Goal: Task Accomplishment & Management: Manage account settings

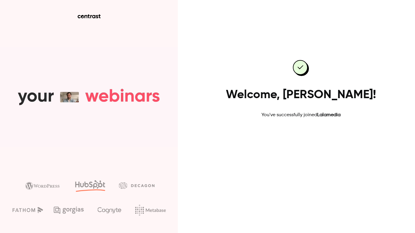
click at [302, 138] on link "Go to dashboard" at bounding box center [301, 138] width 50 height 14
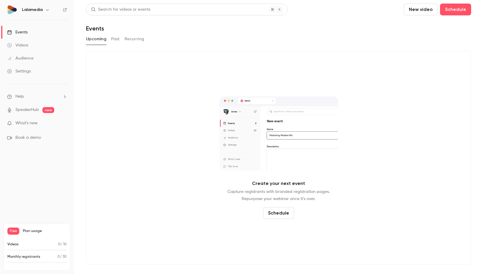
click at [46, 10] on icon "button" at bounding box center [47, 9] width 3 height 1
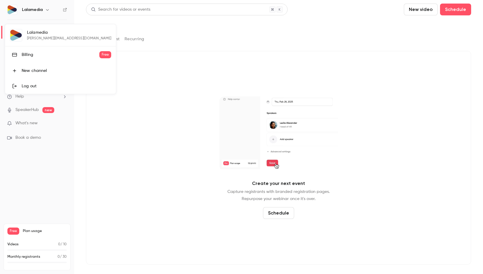
click at [38, 40] on div "Lalamedia helene@365degres.fr Billing Free New channel Log out" at bounding box center [60, 59] width 111 height 70
click at [30, 86] on div "Log out" at bounding box center [66, 86] width 89 height 6
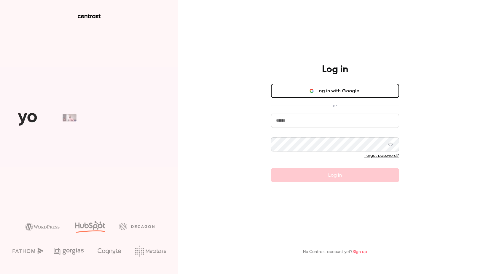
type input "**********"
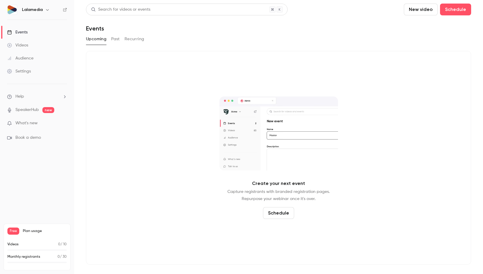
click at [14, 9] on img at bounding box center [11, 9] width 9 height 9
click at [39, 9] on h6 "Lalamedia" at bounding box center [32, 10] width 21 height 6
click at [46, 10] on icon "button" at bounding box center [47, 9] width 5 height 5
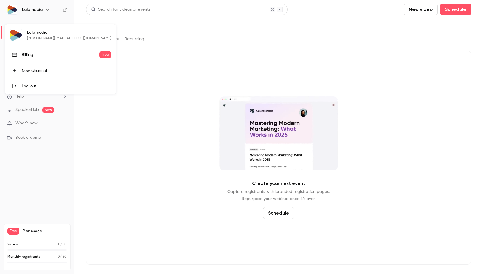
click at [193, 37] on div at bounding box center [241, 137] width 483 height 274
click at [65, 11] on icon at bounding box center [65, 10] width 4 height 4
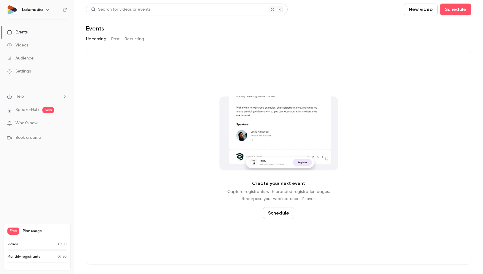
click at [27, 97] on li "Help" at bounding box center [37, 97] width 60 height 6
click at [27, 97] on div at bounding box center [241, 137] width 483 height 274
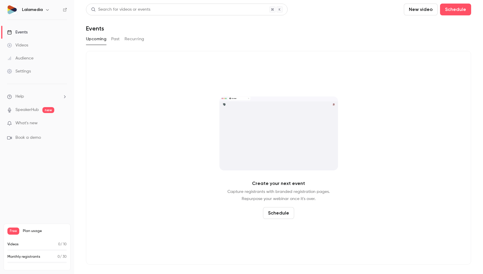
click at [14, 9] on img at bounding box center [11, 9] width 9 height 9
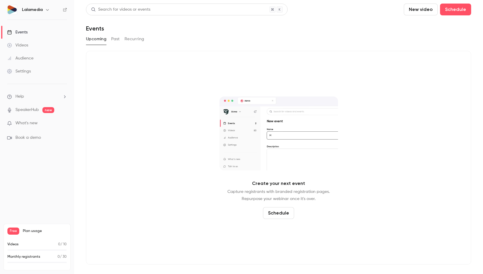
click at [34, 10] on h6 "Lalamedia" at bounding box center [32, 10] width 21 height 6
click at [47, 10] on icon "button" at bounding box center [47, 9] width 3 height 1
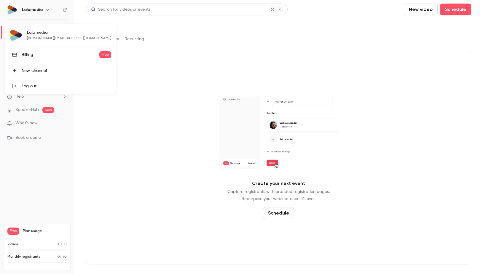
click at [26, 89] on div "Log out" at bounding box center [66, 86] width 89 height 6
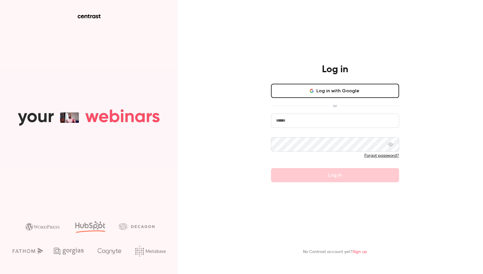
click at [398, 123] on span at bounding box center [395, 121] width 5 height 5
type input "**********"
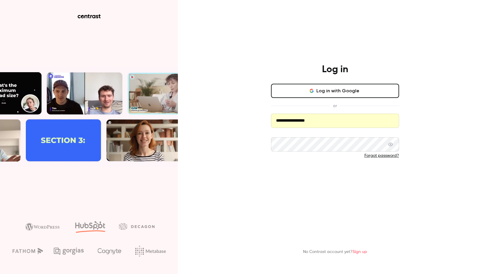
click at [345, 177] on button "Log in" at bounding box center [335, 175] width 128 height 14
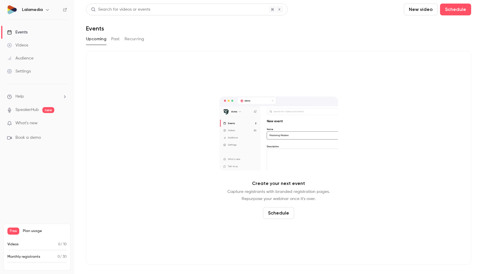
click at [25, 70] on div "Settings" at bounding box center [19, 71] width 24 height 6
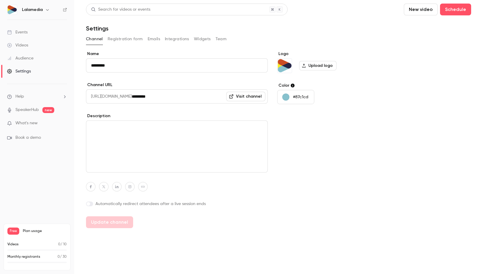
click at [220, 40] on button "Team" at bounding box center [220, 38] width 11 height 9
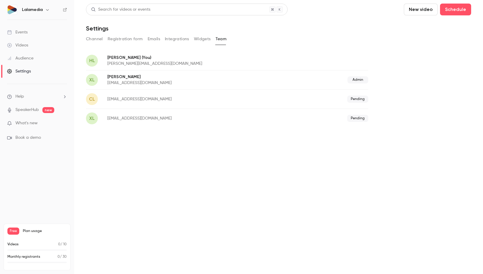
drag, startPoint x: 28, startPoint y: 230, endPoint x: 15, endPoint y: 233, distance: 13.4
click at [26, 231] on span "Plan usage" at bounding box center [45, 231] width 44 height 5
click at [15, 233] on span "Free" at bounding box center [13, 231] width 12 height 7
click at [47, 9] on icon "button" at bounding box center [47, 9] width 5 height 5
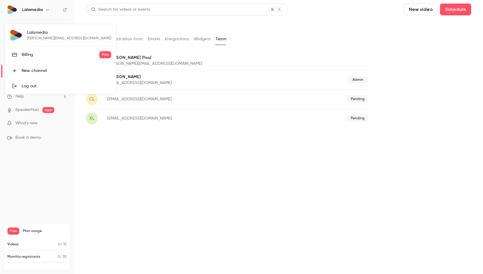
click at [30, 55] on div "Billing" at bounding box center [61, 55] width 78 height 6
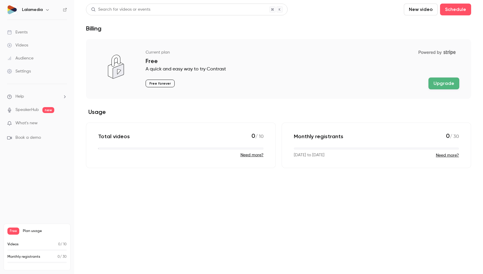
click at [31, 96] on li "Help" at bounding box center [37, 97] width 60 height 6
click at [29, 95] on div at bounding box center [241, 137] width 483 height 274
click at [7, 10] on div at bounding box center [12, 10] width 10 height 10
click at [18, 31] on div "Events" at bounding box center [17, 32] width 20 height 6
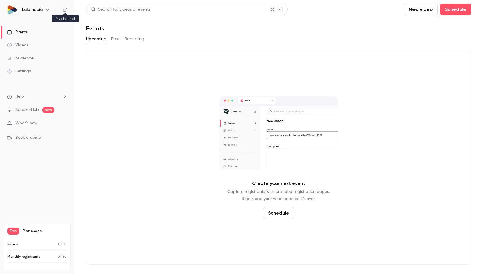
click at [65, 9] on icon at bounding box center [65, 10] width 4 height 4
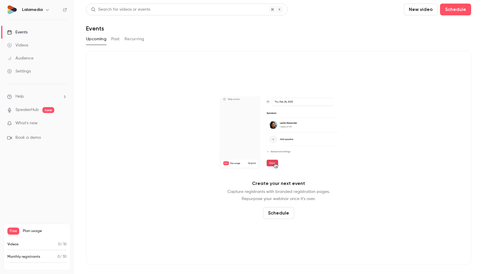
click at [27, 71] on div "Settings" at bounding box center [19, 71] width 24 height 6
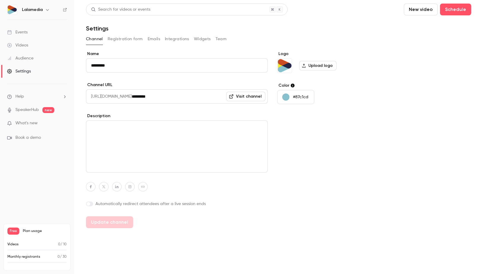
click at [226, 38] on div "Channel Registration form Emails Integrations Widgets Team" at bounding box center [278, 38] width 385 height 9
click at [224, 39] on button "Team" at bounding box center [220, 38] width 11 height 9
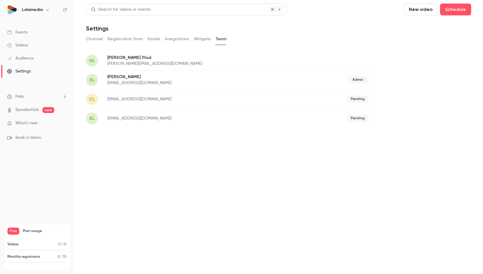
click at [94, 38] on button "Channel" at bounding box center [94, 38] width 17 height 9
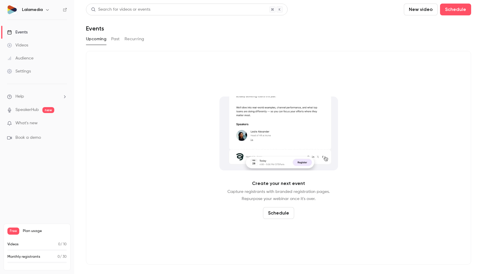
click at [45, 11] on icon "button" at bounding box center [47, 9] width 5 height 5
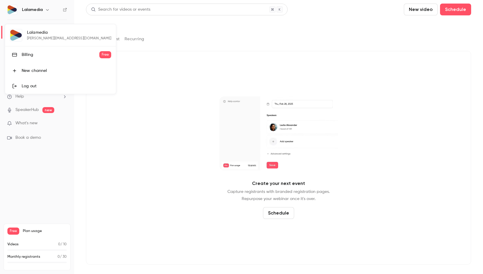
click at [29, 87] on div "Log out" at bounding box center [66, 86] width 89 height 6
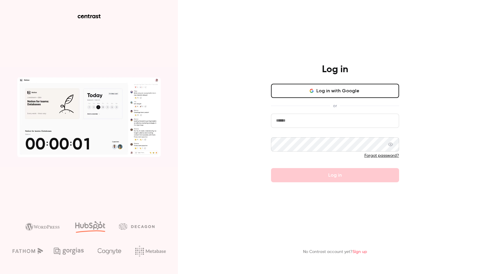
click at [325, 124] on input "email" at bounding box center [335, 121] width 128 height 14
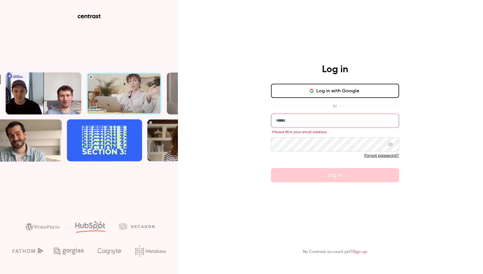
type input "**********"
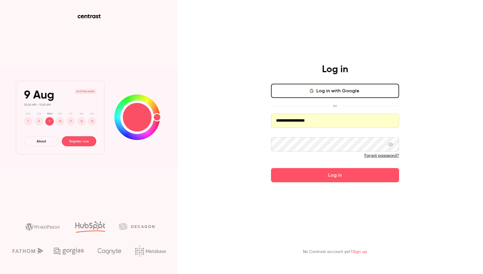
click at [312, 177] on button "Log in" at bounding box center [335, 175] width 128 height 14
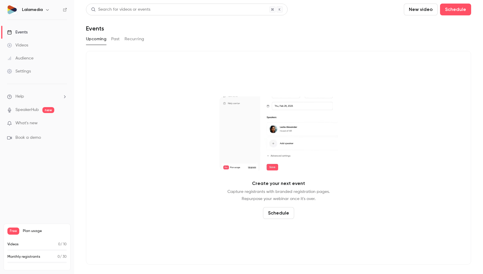
click at [35, 11] on h6 "Lalamedia" at bounding box center [32, 10] width 21 height 6
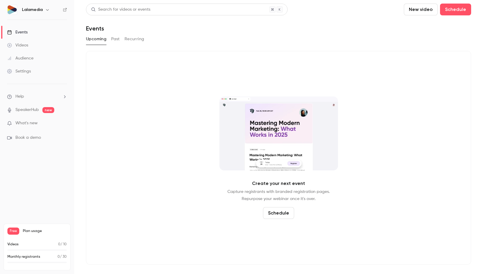
click at [48, 12] on icon "button" at bounding box center [47, 9] width 5 height 5
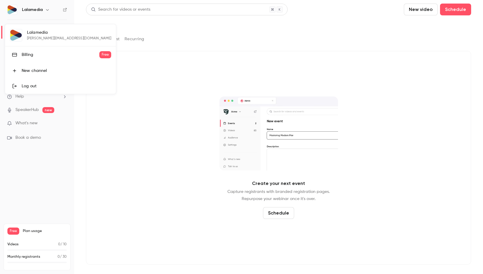
click at [31, 82] on link "Log out" at bounding box center [60, 86] width 111 height 15
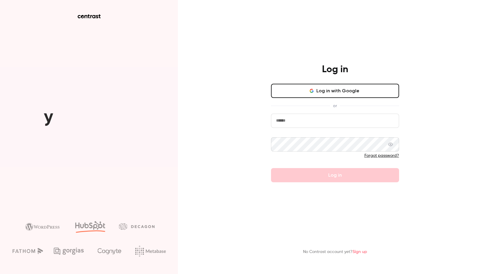
click at [343, 90] on button "Log in with Google" at bounding box center [335, 91] width 128 height 14
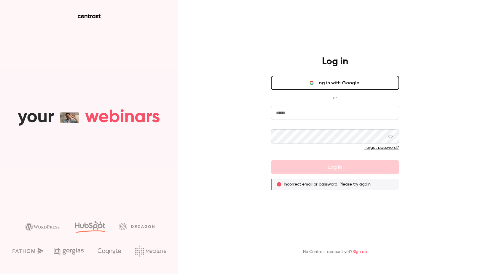
click at [203, 113] on div "Log in Log in with Google or Forgot password? Log in Incorrect email or passwor…" at bounding box center [241, 137] width 483 height 274
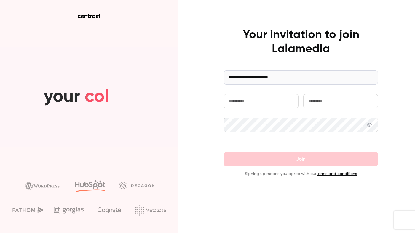
click at [250, 102] on input "text" at bounding box center [261, 101] width 75 height 14
type input "******"
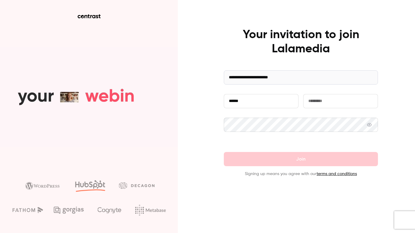
type input "*********"
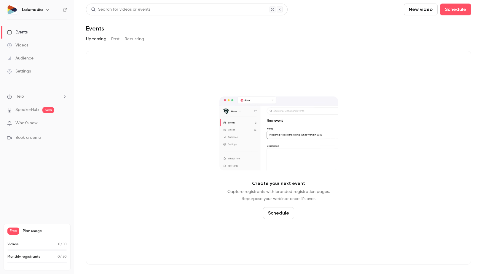
click at [43, 10] on div "Lalamedia" at bounding box center [40, 9] width 36 height 7
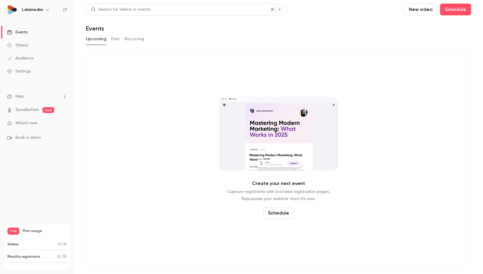
click at [50, 10] on button "button" at bounding box center [47, 9] width 7 height 7
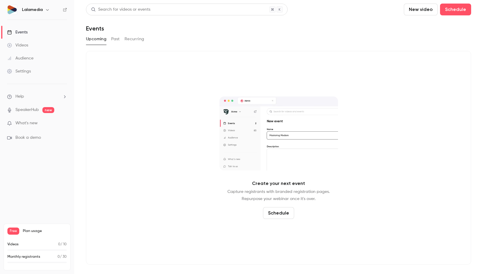
click at [46, 9] on icon "button" at bounding box center [47, 9] width 5 height 5
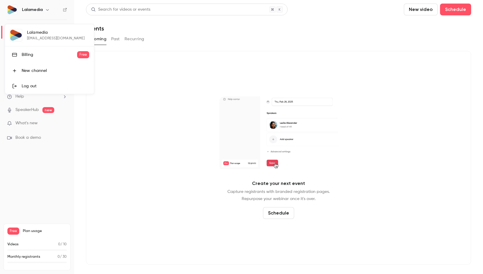
click at [37, 84] on div "Log out" at bounding box center [56, 86] width 68 height 6
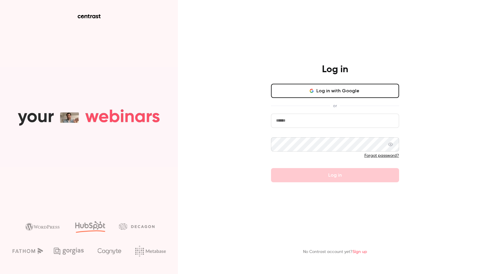
click at [321, 116] on input "email" at bounding box center [335, 121] width 128 height 14
type input "**********"
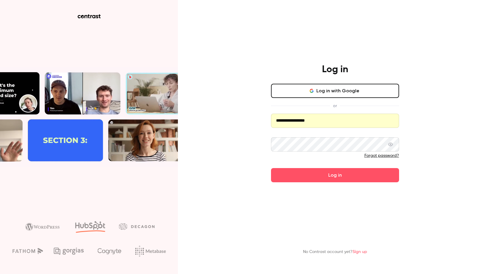
drag, startPoint x: 316, startPoint y: 175, endPoint x: 308, endPoint y: 174, distance: 8.0
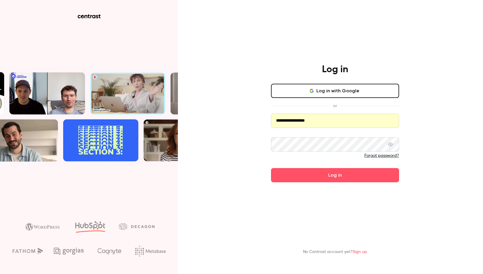
click at [316, 175] on button "Log in" at bounding box center [335, 175] width 128 height 14
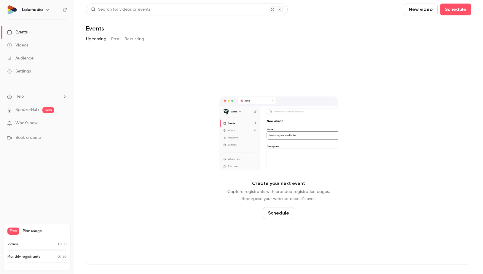
click at [21, 70] on div "Settings" at bounding box center [19, 71] width 24 height 6
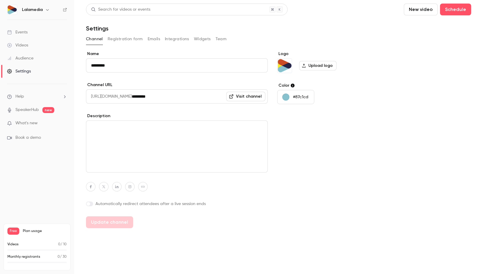
click at [222, 38] on button "Team" at bounding box center [220, 38] width 11 height 9
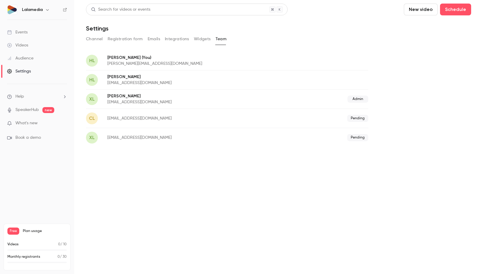
drag, startPoint x: 95, startPoint y: 39, endPoint x: 100, endPoint y: 39, distance: 4.4
click at [95, 39] on button "Channel" at bounding box center [94, 38] width 17 height 9
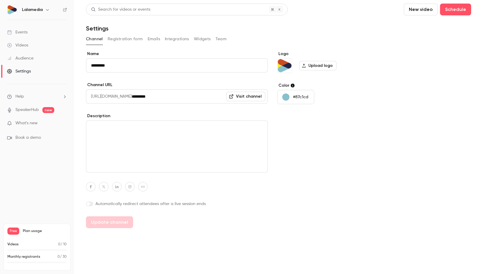
click at [37, 229] on span "Plan usage" at bounding box center [45, 231] width 44 height 5
click at [25, 121] on span "What's new" at bounding box center [26, 123] width 22 height 6
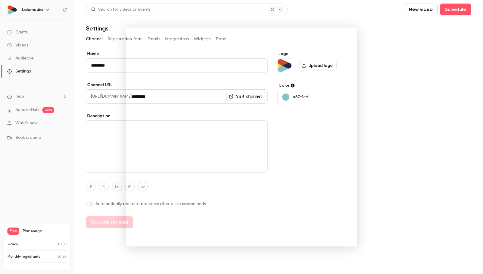
drag, startPoint x: 45, startPoint y: 151, endPoint x: 26, endPoint y: 124, distance: 33.2
click at [45, 149] on div at bounding box center [241, 137] width 483 height 274
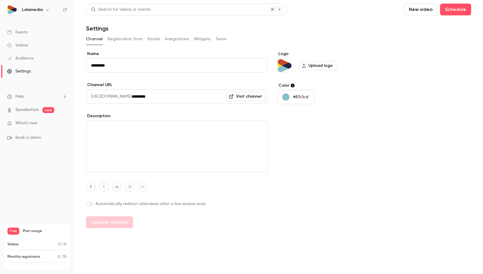
click at [22, 137] on span "Book a demo" at bounding box center [27, 138] width 25 height 6
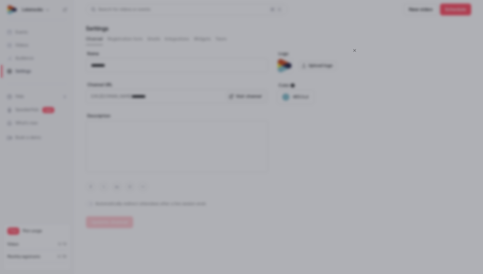
click at [355, 50] on icon "Close" at bounding box center [354, 50] width 7 height 5
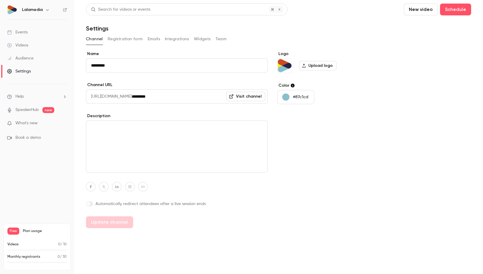
click at [14, 45] on div "Videos" at bounding box center [17, 45] width 21 height 6
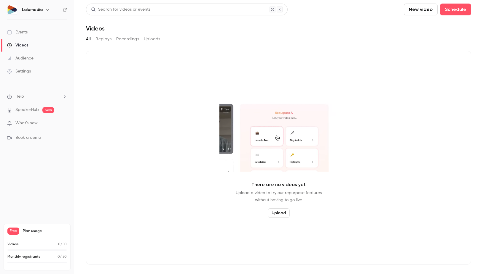
drag, startPoint x: 20, startPoint y: 30, endPoint x: 44, endPoint y: 27, distance: 24.5
click at [19, 30] on div "Events" at bounding box center [17, 32] width 20 height 6
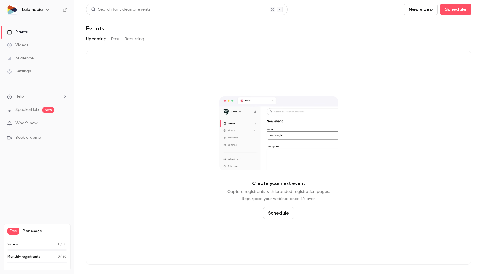
click at [39, 12] on h6 "Lalamedia" at bounding box center [32, 10] width 21 height 6
click at [48, 11] on icon "button" at bounding box center [47, 9] width 5 height 5
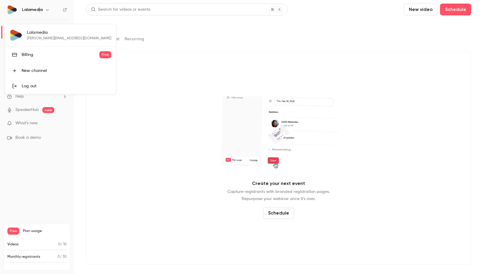
click at [32, 83] on div "Log out" at bounding box center [66, 86] width 89 height 6
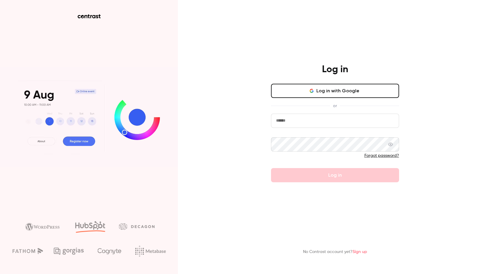
type input "**********"
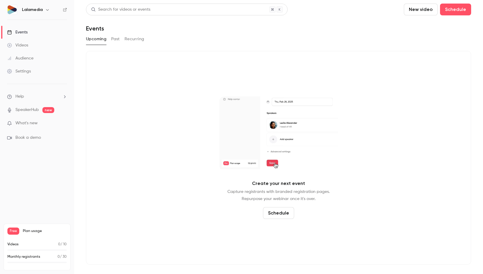
click at [25, 9] on h6 "Lalamedia" at bounding box center [32, 10] width 21 height 6
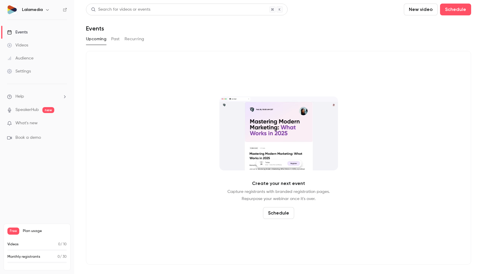
click at [48, 9] on icon "button" at bounding box center [47, 9] width 3 height 1
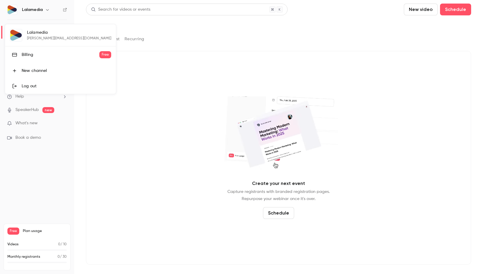
click at [48, 9] on div at bounding box center [241, 137] width 483 height 274
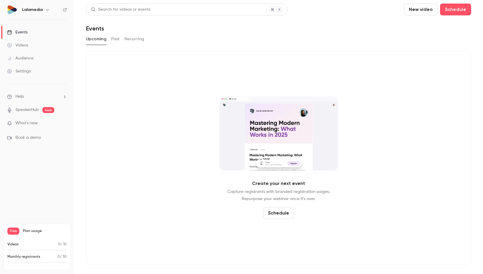
click at [33, 56] on div "Audience" at bounding box center [20, 58] width 26 height 6
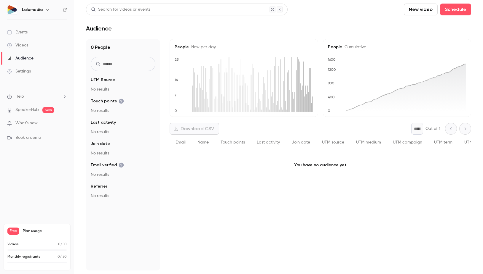
click at [26, 43] on div "Videos" at bounding box center [17, 45] width 21 height 6
